Goal: Ask a question

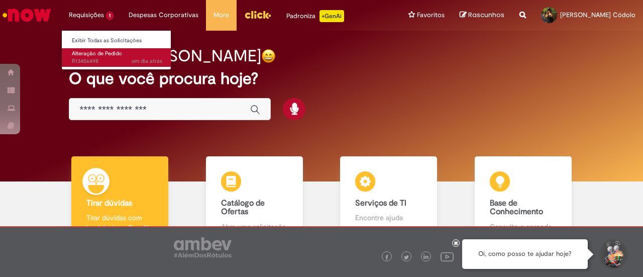
click at [117, 60] on span "um dia atrás um dia atrás R13456498" at bounding box center [117, 61] width 90 height 8
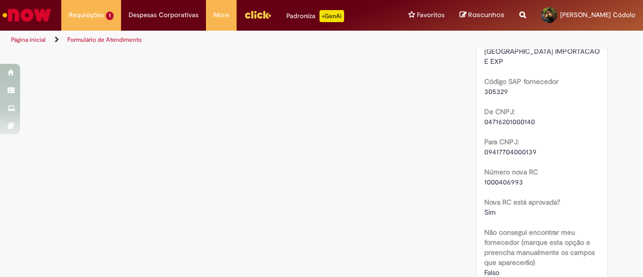
scroll to position [502, 0]
drag, startPoint x: 519, startPoint y: 170, endPoint x: 464, endPoint y: 173, distance: 55.3
click at [464, 173] on div "Verificar Código de Barras Aguardando Aprovação Aguardando atendimento Solicita…" at bounding box center [321, 34] width 587 height 973
copy span "1000406993"
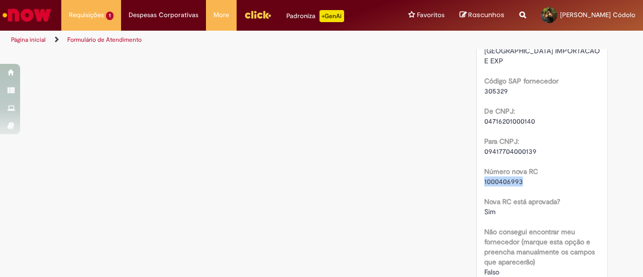
copy span "1000406993"
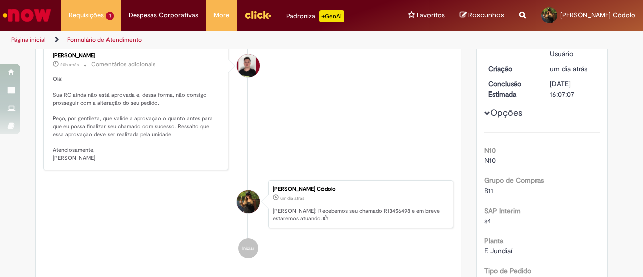
scroll to position [0, 0]
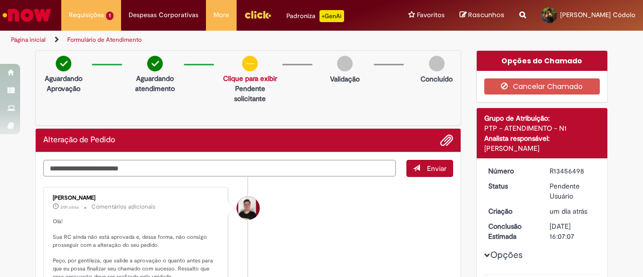
click at [173, 164] on textarea "Digite sua mensagem aqui..." at bounding box center [219, 168] width 352 height 17
type textarea "*"
type textarea "**********"
click at [427, 165] on span "Enviar" at bounding box center [437, 168] width 20 height 9
